Goal: Task Accomplishment & Management: Complete application form

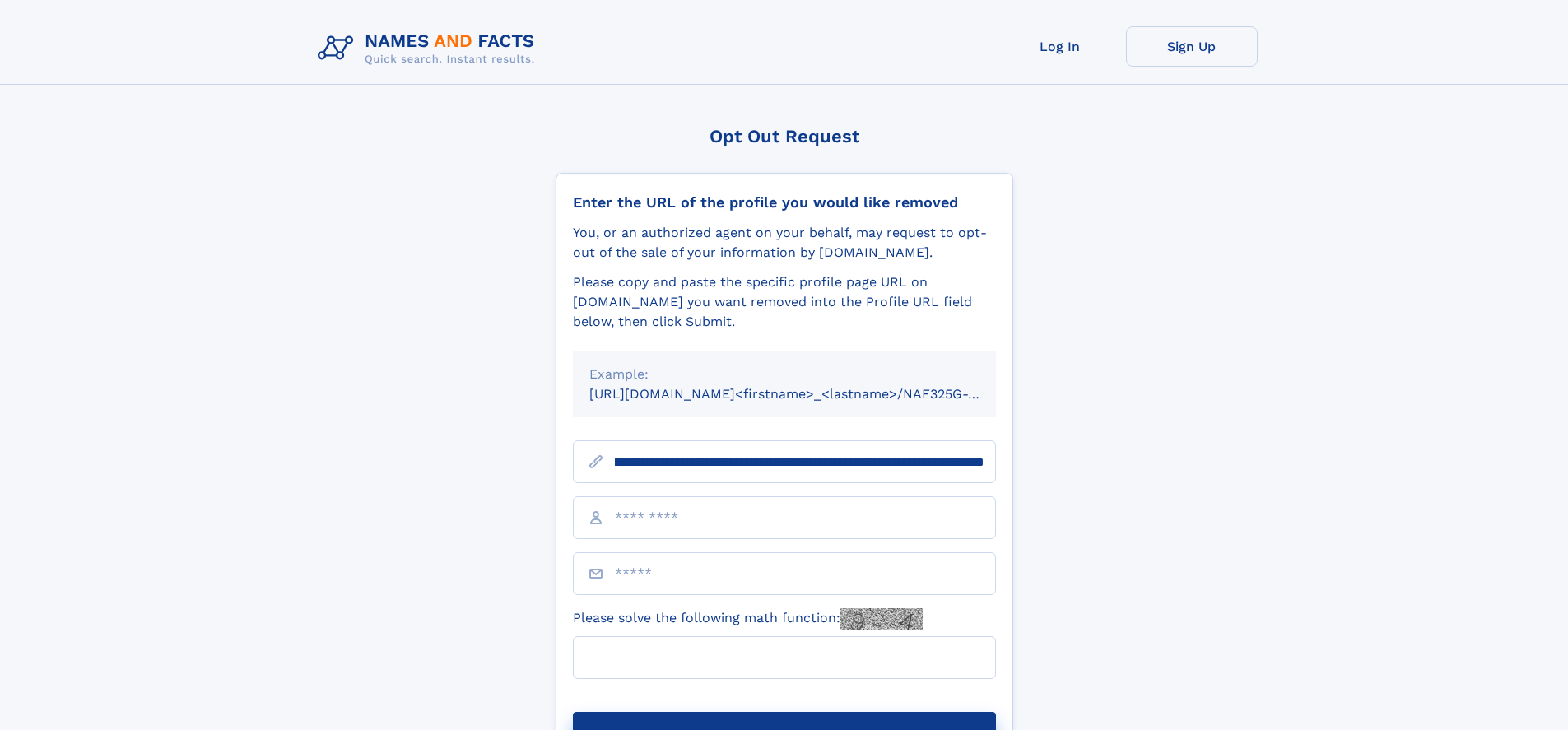
scroll to position [0, 190]
type input "**********"
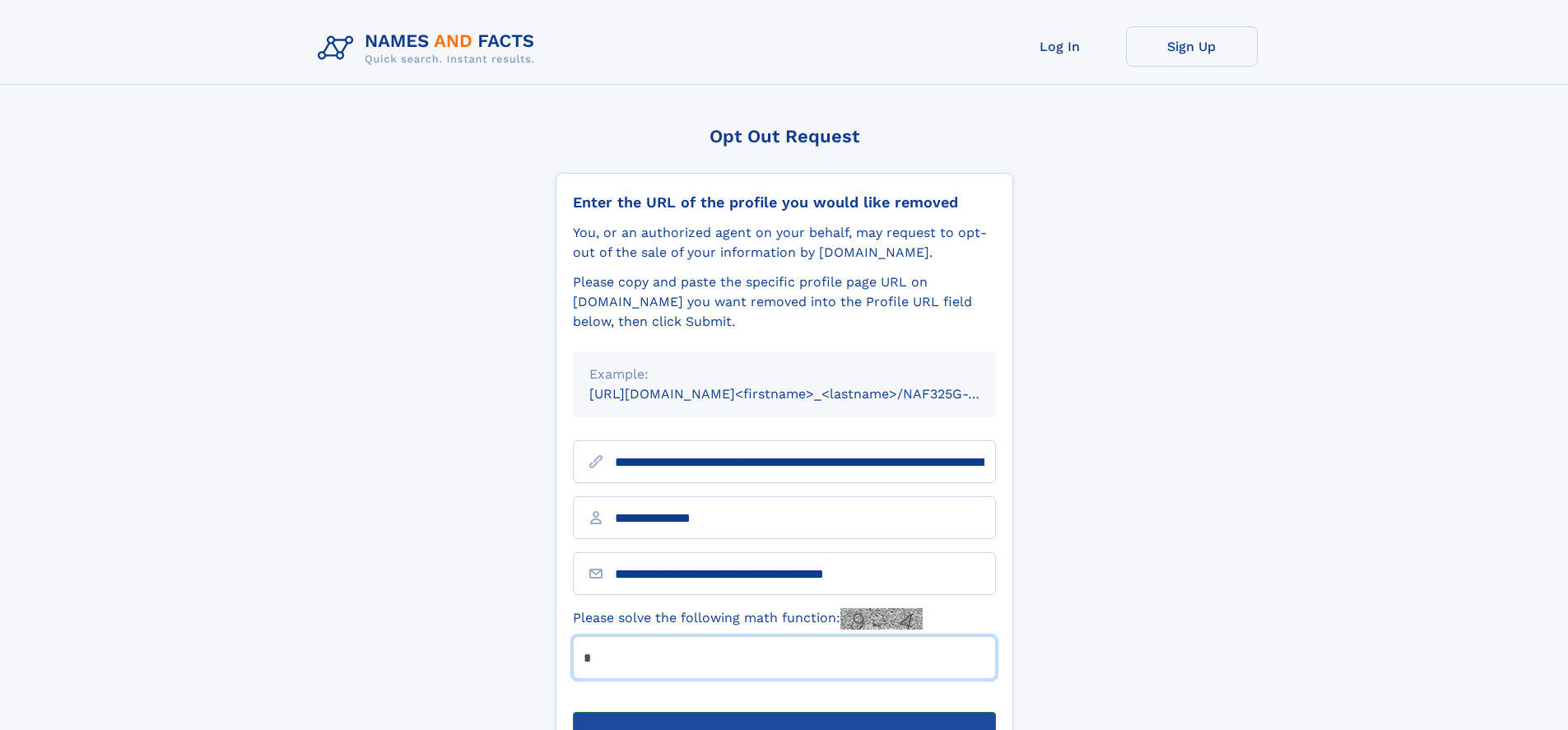
type input "*"
click at [784, 711] on button "Submit Opt Out Request" at bounding box center [784, 738] width 423 height 53
